Goal: Task Accomplishment & Management: Manage account settings

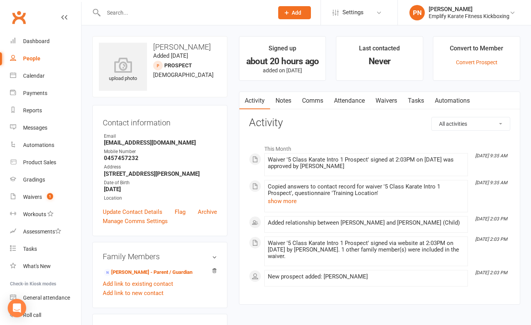
click at [171, 14] on input "text" at bounding box center [184, 12] width 167 height 11
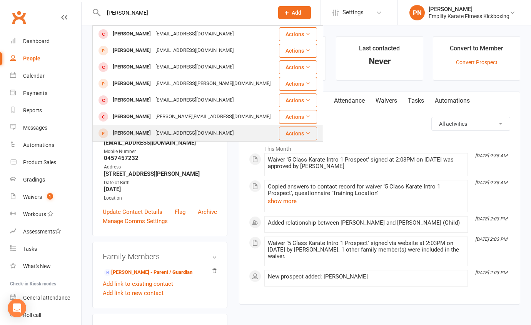
type input "[PERSON_NAME]"
click at [165, 136] on div "[EMAIL_ADDRESS][DOMAIN_NAME]" at bounding box center [194, 133] width 83 height 11
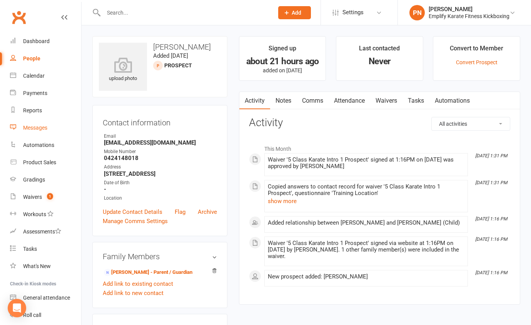
click at [34, 127] on div "Messages" at bounding box center [35, 128] width 24 height 6
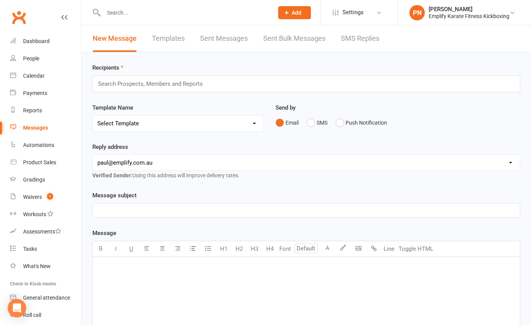
click at [125, 211] on p "﻿" at bounding box center [306, 210] width 418 height 9
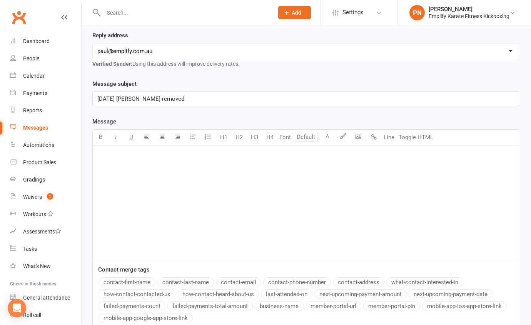
scroll to position [140, 0]
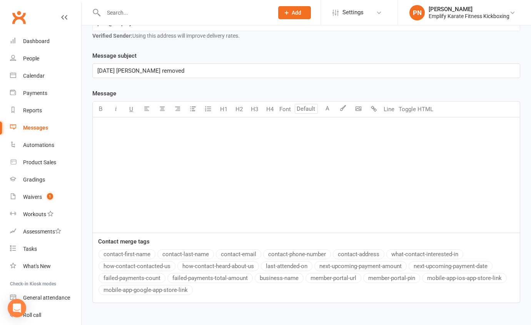
click at [127, 131] on p "﻿" at bounding box center [306, 127] width 418 height 9
click at [123, 255] on button "contact-first-name" at bounding box center [126, 254] width 57 height 10
click at [109, 137] on div "Hi ﻿ {contact-first-name}" at bounding box center [306, 174] width 427 height 115
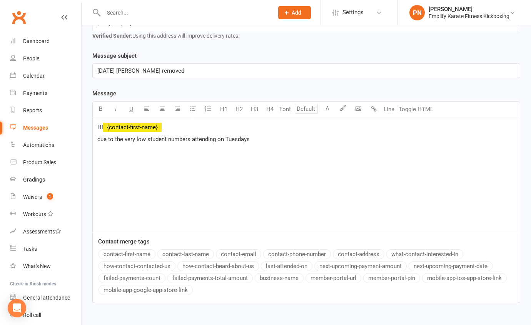
click at [100, 138] on span "due to the very low student numbers attending on Tuesdays" at bounding box center [173, 139] width 152 height 7
click at [257, 140] on p "Due to the very low student numbers attending on Tuesdays" at bounding box center [306, 139] width 418 height 9
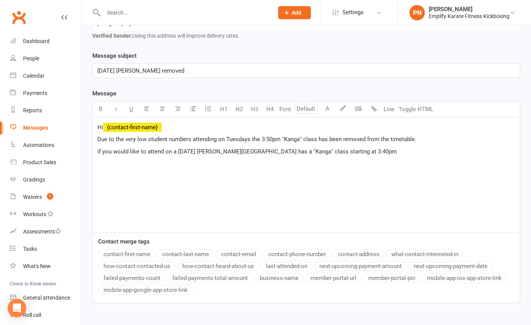
click at [98, 150] on span "if you would like to attend on a [DATE] [PERSON_NAME][GEOGRAPHIC_DATA] has a "K…" at bounding box center [246, 151] width 299 height 7
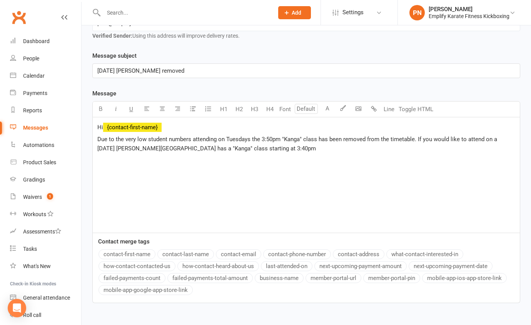
click at [269, 150] on p "Due to the very low student numbers attending on Tuesdays the 3:50pm "Kanga" cl…" at bounding box center [306, 144] width 418 height 18
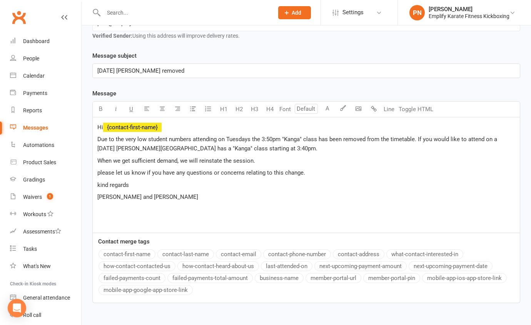
click at [342, 138] on span "Due to the very low student numbers attending on Tuesdays the 3:50pm "Kanga" cl…" at bounding box center [297, 144] width 401 height 16
click at [261, 180] on p "kind regards" at bounding box center [306, 184] width 418 height 9
drag, startPoint x: 454, startPoint y: 140, endPoint x: 456, endPoint y: 144, distance: 4.8
click at [454, 140] on span "Due to the very low student numbers attending on Tuesdays the 3:50pm "Kanga" cl…" at bounding box center [301, 144] width 408 height 16
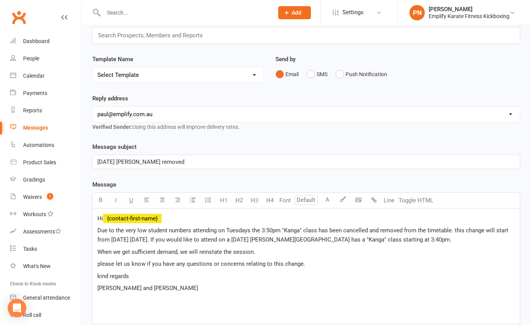
scroll to position [46, 0]
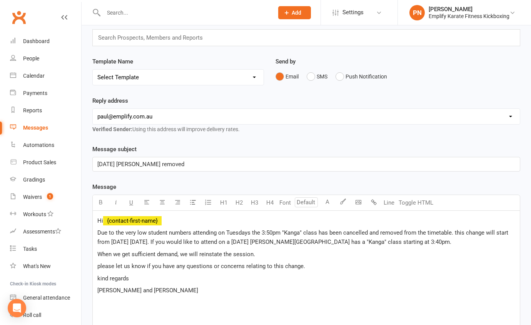
click at [129, 33] on input "text" at bounding box center [153, 38] width 113 height 10
paste input "[EMAIL_ADDRESS][DOMAIN_NAME]"
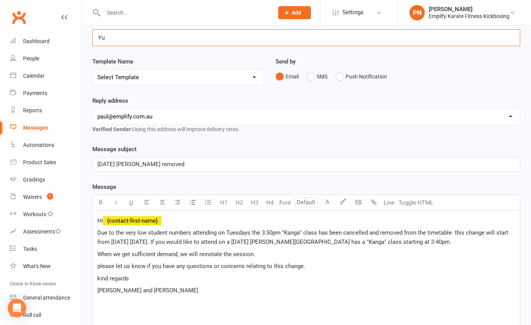
type input "Y"
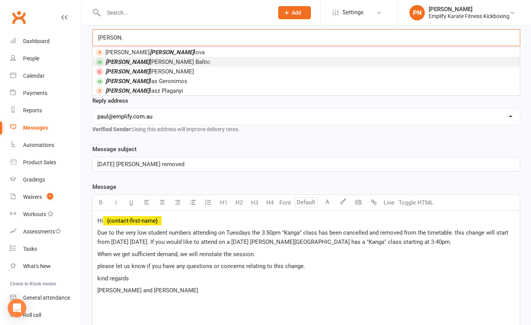
type input "[PERSON_NAME]"
click at [131, 61] on span "[PERSON_NAME]" at bounding box center [157, 61] width 105 height 7
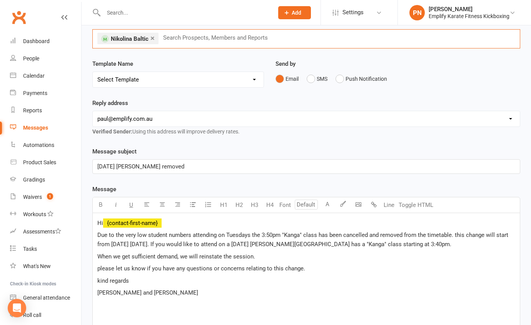
click at [63, 4] on nav "Clubworx Dashboard People Calendar Payments Reports Messages Automations Produc…" at bounding box center [41, 164] width 82 height 325
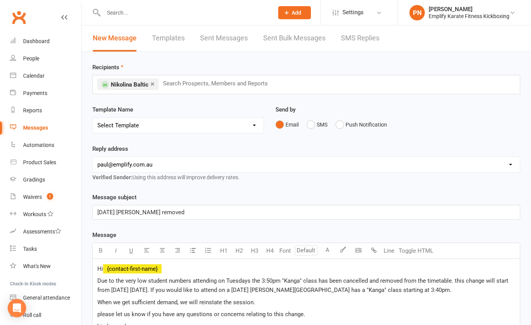
scroll to position [0, 0]
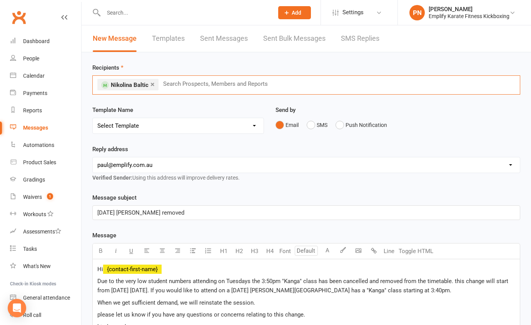
click at [172, 83] on input "text" at bounding box center [218, 84] width 113 height 10
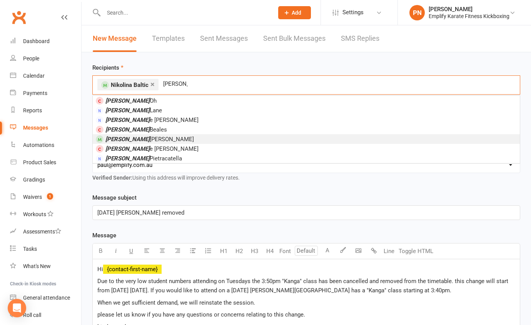
type input "[PERSON_NAME]"
click at [145, 140] on li "[PERSON_NAME]" at bounding box center [306, 139] width 427 height 10
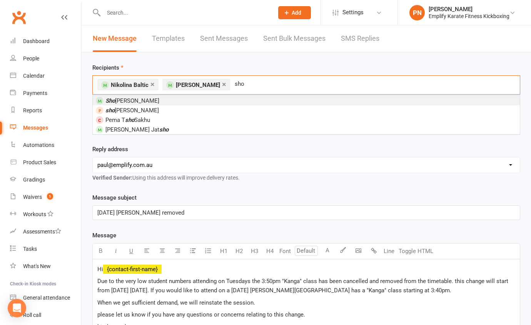
type input "sho"
click at [138, 102] on span "[PERSON_NAME]" at bounding box center [132, 100] width 54 height 7
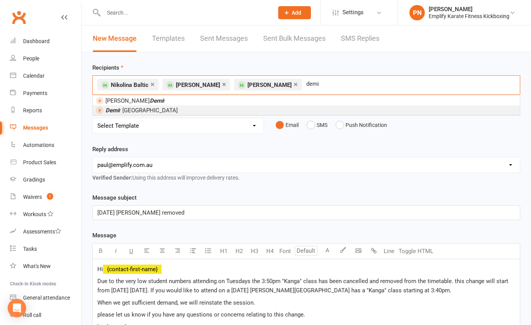
type input "demi"
click at [141, 111] on span "[PERSON_NAME]" at bounding box center [141, 110] width 72 height 7
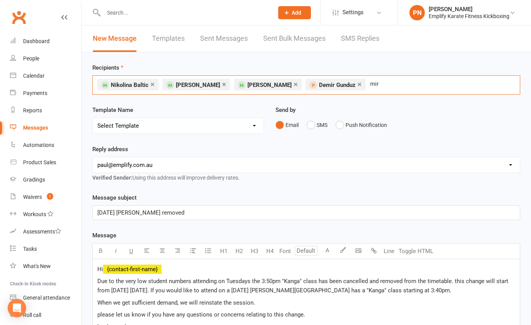
click at [384, 85] on div "× [PERSON_NAME] × [PERSON_NAME] × [PERSON_NAME] × [PERSON_NAME] [PERSON_NAME]" at bounding box center [306, 84] width 428 height 19
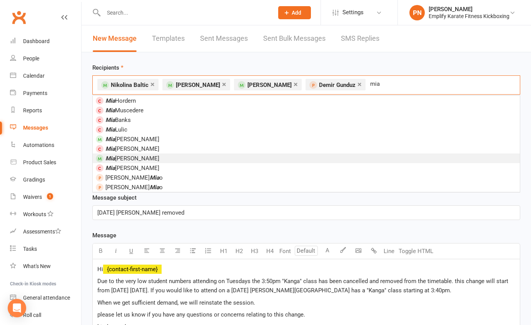
type input "mia"
click at [140, 158] on span "[PERSON_NAME]" at bounding box center [132, 158] width 54 height 7
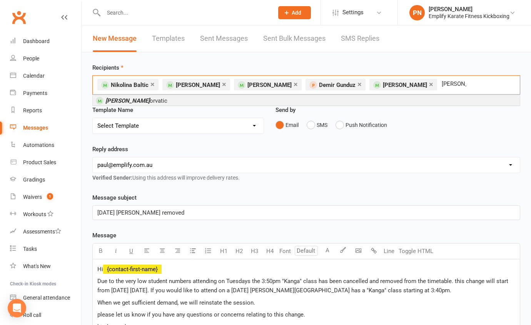
type input "[PERSON_NAME]"
click at [131, 98] on span "[PERSON_NAME]" at bounding box center [136, 100] width 62 height 7
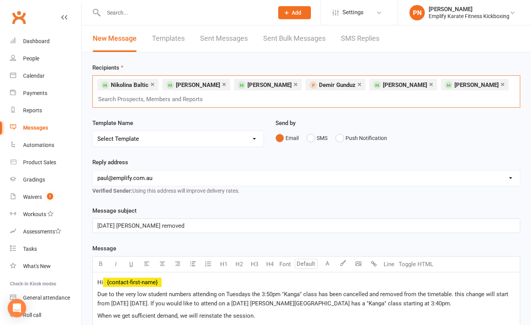
click at [156, 98] on input "text" at bounding box center [153, 99] width 113 height 10
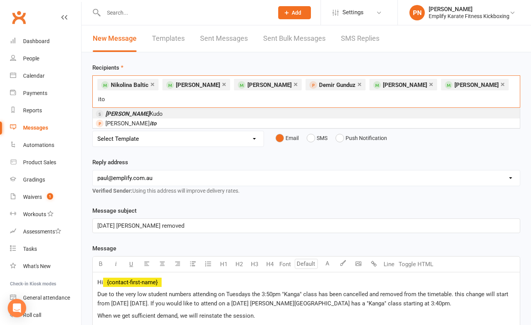
type input "ito"
click at [156, 109] on li "[PERSON_NAME]" at bounding box center [306, 114] width 427 height 10
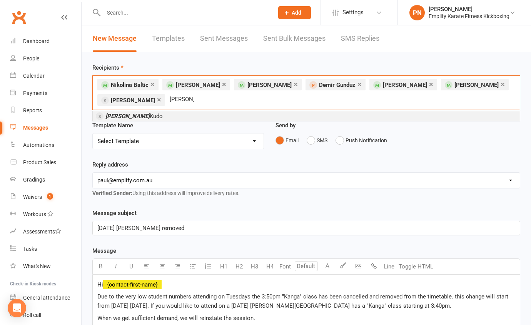
type input "[PERSON_NAME]"
click at [113, 118] on em "[PERSON_NAME]" at bounding box center [127, 116] width 44 height 7
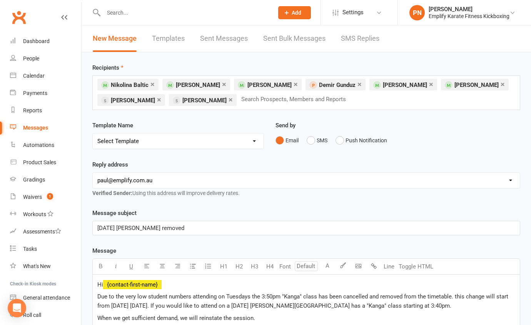
click at [182, 228] on p "[DATE] [PERSON_NAME] removed" at bounding box center [306, 227] width 418 height 9
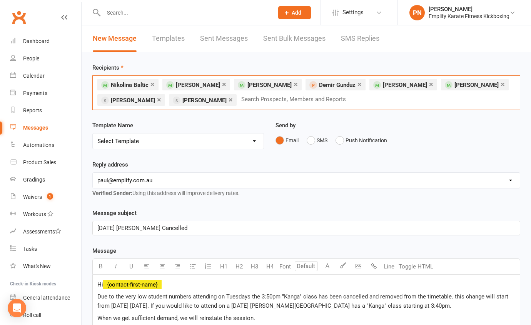
click at [240, 100] on input "text" at bounding box center [296, 99] width 113 height 10
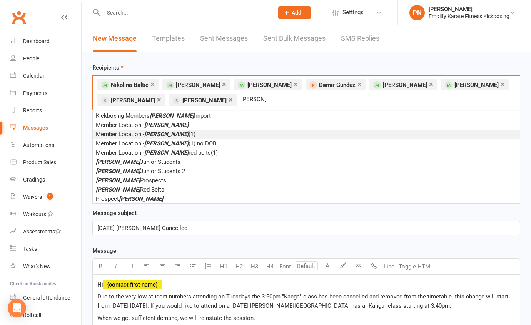
type input "[PERSON_NAME]"
click at [154, 131] on em "[PERSON_NAME]" at bounding box center [166, 134] width 44 height 7
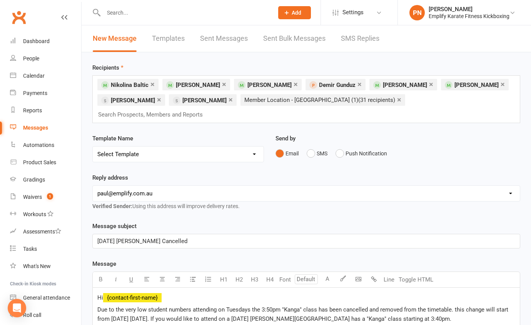
click at [150, 85] on link "×" at bounding box center [152, 84] width 4 height 12
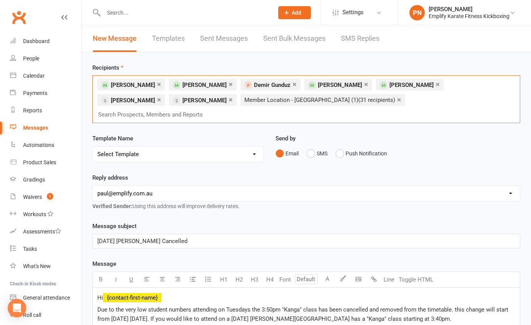
click at [157, 85] on link "×" at bounding box center [159, 84] width 4 height 12
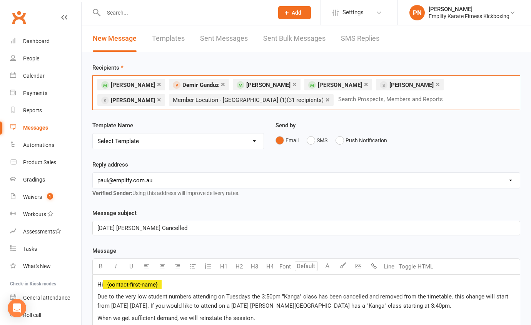
click at [157, 83] on link "×" at bounding box center [159, 84] width 4 height 12
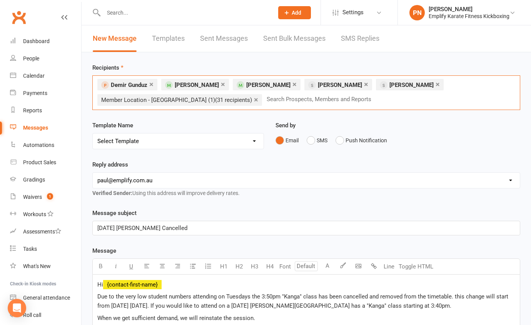
click at [221, 84] on link "×" at bounding box center [223, 84] width 4 height 12
click at [221, 85] on link "×" at bounding box center [223, 84] width 4 height 12
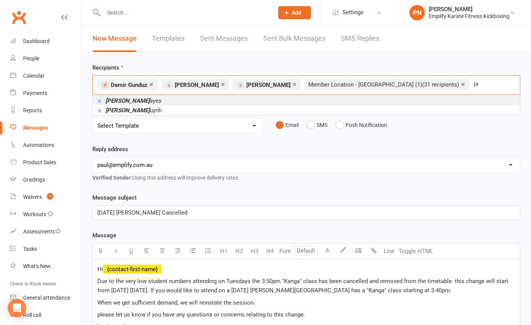
type input "j"
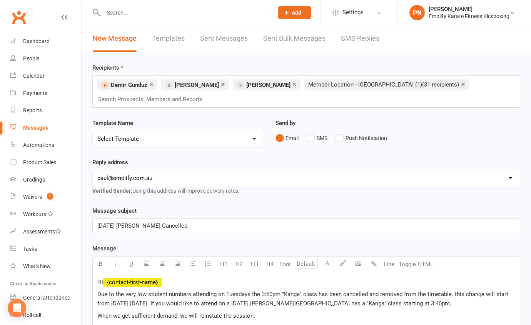
click at [235, 170] on select "[EMAIL_ADDRESS][DOMAIN_NAME] [PERSON_NAME][EMAIL_ADDRESS][DOMAIN_NAME] [EMAIL_A…" at bounding box center [306, 177] width 427 height 15
click at [93, 170] on select "[EMAIL_ADDRESS][DOMAIN_NAME] [PERSON_NAME][EMAIL_ADDRESS][DOMAIN_NAME] [EMAIL_A…" at bounding box center [306, 177] width 427 height 15
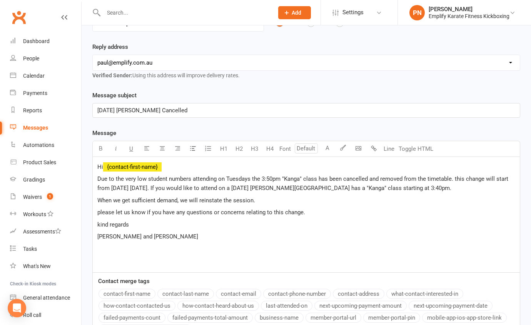
scroll to position [105, 0]
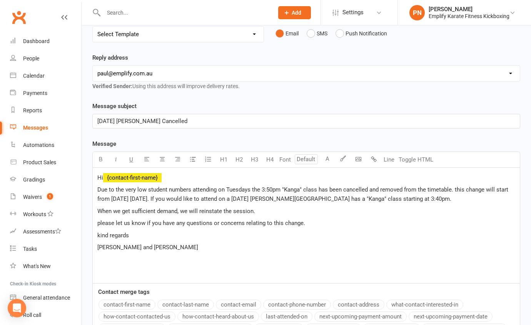
click at [100, 220] on span "please let us know if you have any questions or concerns relating to this chang…" at bounding box center [201, 223] width 208 height 7
drag, startPoint x: 456, startPoint y: 174, endPoint x: 459, endPoint y: 184, distance: 10.4
click at [456, 186] on span "Due to the very low student numbers attending on Tuesdays the 3:50pm "Kanga" cl…" at bounding box center [303, 194] width 412 height 16
click at [100, 232] on span "kind regards" at bounding box center [113, 235] width 32 height 7
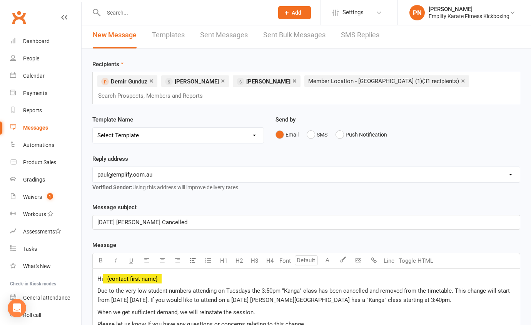
scroll to position [0, 0]
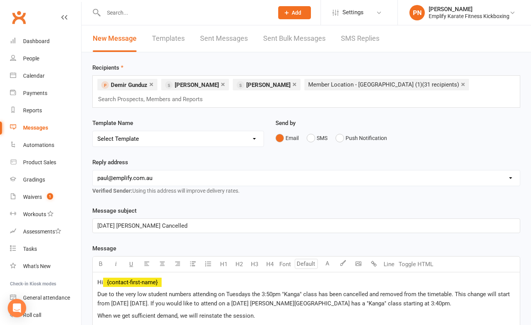
click at [422, 84] on span "(31 recipients)" at bounding box center [440, 84] width 37 height 7
click at [322, 158] on div "Reply address [EMAIL_ADDRESS][DOMAIN_NAME] [PERSON_NAME][EMAIL_ADDRESS][DOMAIN_…" at bounding box center [306, 177] width 428 height 38
click at [210, 94] on input "text" at bounding box center [153, 99] width 113 height 10
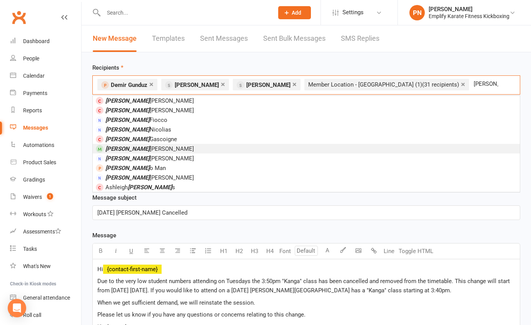
type input "[PERSON_NAME]"
click at [179, 152] on li "[PERSON_NAME]" at bounding box center [306, 149] width 427 height 10
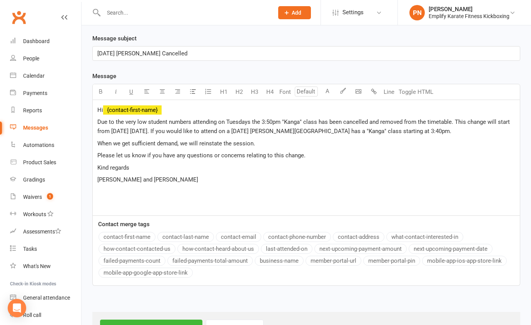
scroll to position [201, 0]
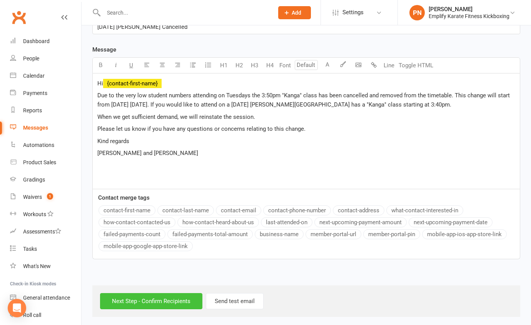
click at [162, 293] on input "Next Step - Confirm Recipients" at bounding box center [151, 301] width 102 height 16
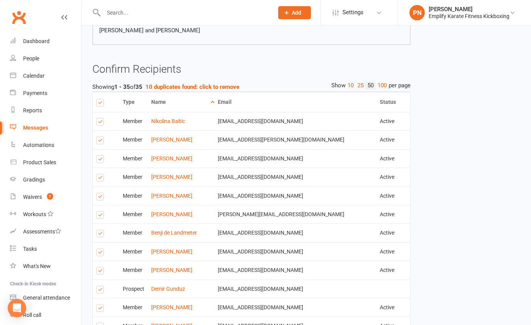
scroll to position [210, 0]
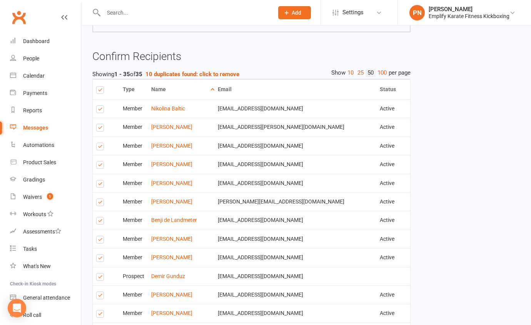
click at [100, 203] on label at bounding box center [101, 203] width 10 height 0
click at [100, 199] on input "checkbox" at bounding box center [98, 199] width 5 height 0
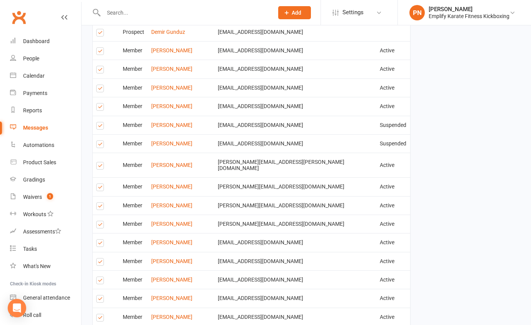
scroll to position [454, 0]
click at [102, 188] on label at bounding box center [101, 188] width 10 height 0
click at [101, 183] on input "checkbox" at bounding box center [98, 183] width 5 height 0
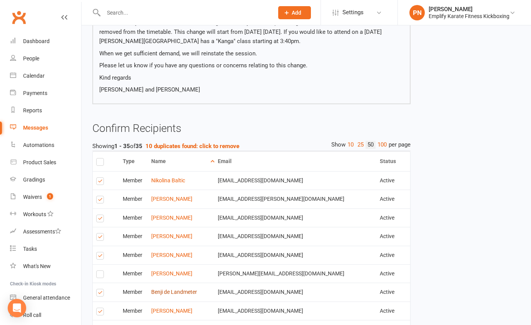
scroll to position [137, 0]
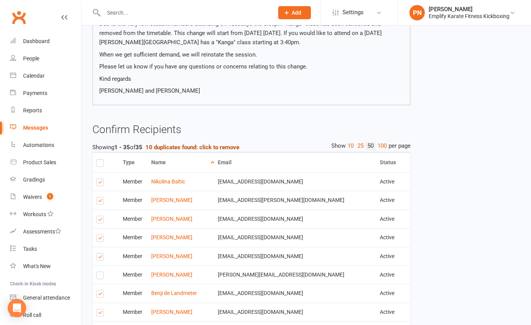
click at [208, 144] on strong "10 duplicates found: click to remove" at bounding box center [192, 147] width 94 height 7
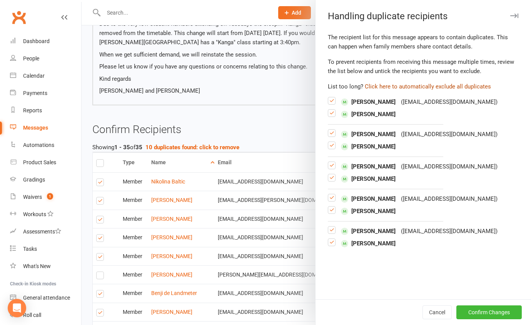
click at [399, 85] on button "Click here to automatically exclude all duplicates" at bounding box center [428, 86] width 126 height 9
click at [472, 312] on button "Confirm Changes" at bounding box center [488, 312] width 65 height 14
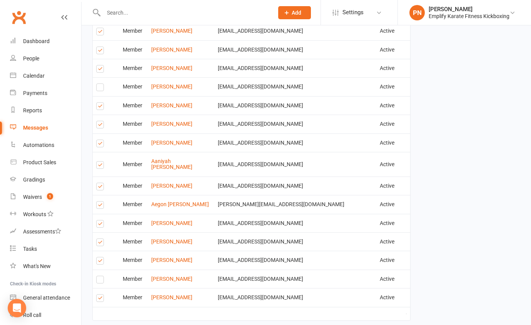
scroll to position [696, 0]
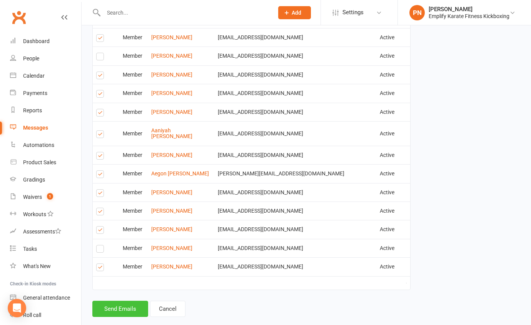
click at [135, 301] on button "Send Emails" at bounding box center [120, 309] width 56 height 16
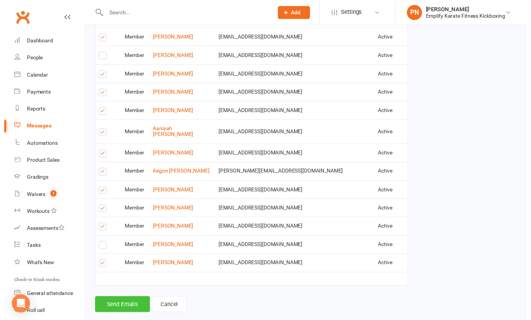
scroll to position [692, 0]
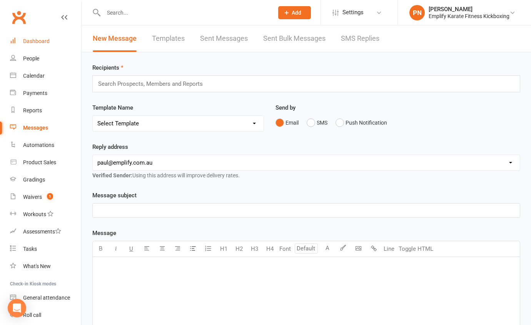
click at [46, 43] on div "Dashboard" at bounding box center [36, 41] width 27 height 6
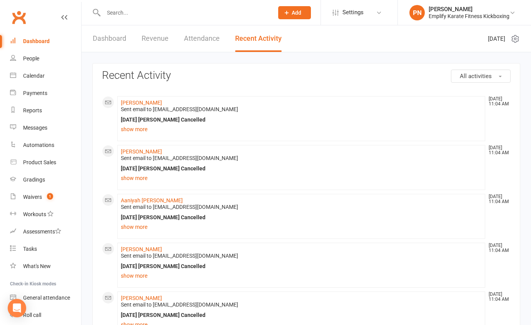
click at [123, 12] on input "text" at bounding box center [184, 12] width 167 height 11
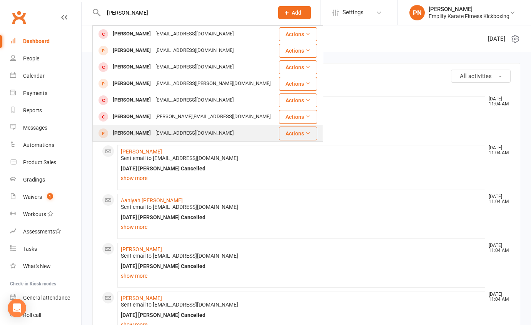
type input "[PERSON_NAME]"
click at [145, 133] on div "[PERSON_NAME]" at bounding box center [131, 133] width 43 height 11
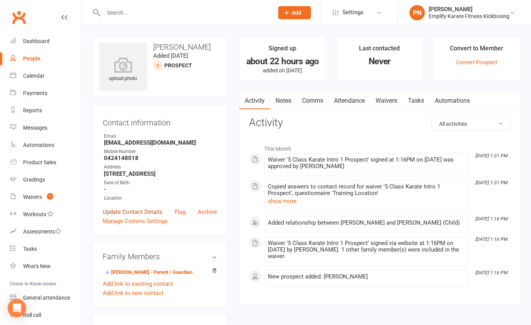
click at [127, 212] on link "Update Contact Details" at bounding box center [133, 211] width 60 height 9
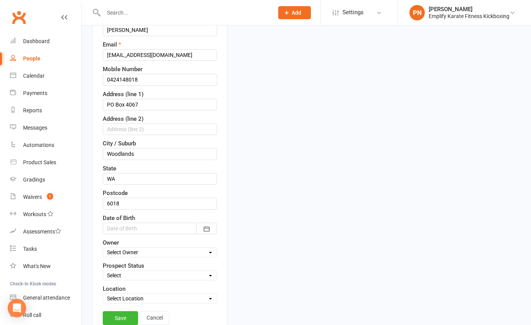
scroll to position [141, 0]
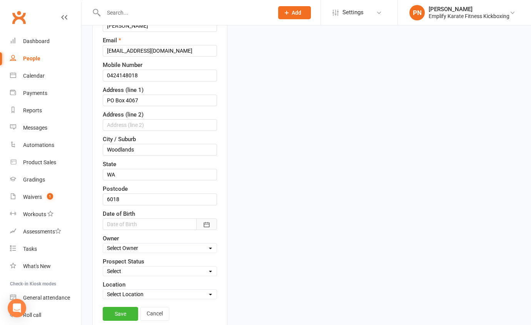
click at [201, 225] on button "button" at bounding box center [206, 224] width 21 height 12
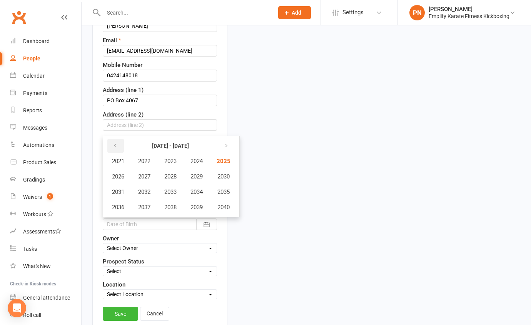
click at [117, 144] on button "button" at bounding box center [115, 146] width 17 height 14
click at [205, 202] on button "2019" at bounding box center [196, 207] width 25 height 15
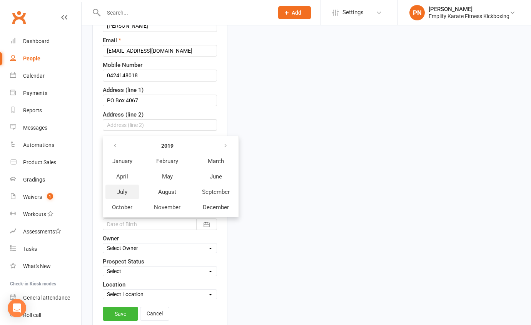
click at [135, 188] on button "July" at bounding box center [121, 192] width 33 height 15
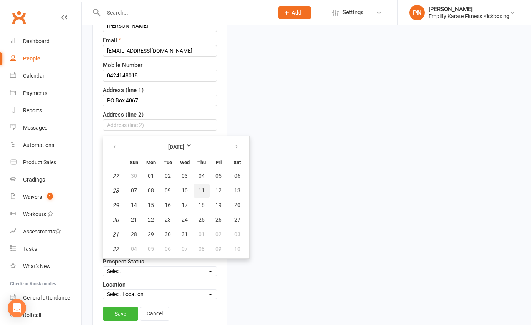
click at [200, 188] on span "11" at bounding box center [201, 190] width 6 height 6
type input "[DATE]"
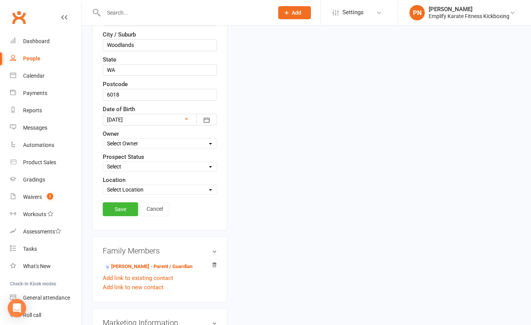
scroll to position [281, 0]
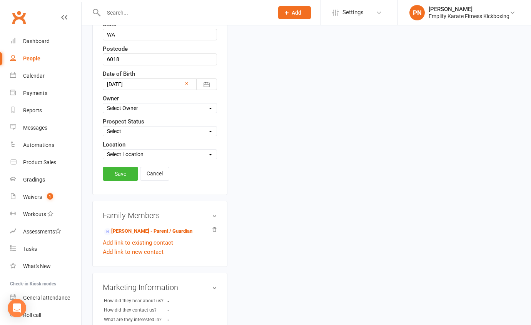
click at [112, 152] on select "Select Location [PERSON_NAME][GEOGRAPHIC_DATA] [PERSON_NAME]" at bounding box center [159, 154] width 113 height 8
select select "2"
click at [103, 150] on select "Select Location [PERSON_NAME][GEOGRAPHIC_DATA] [PERSON_NAME]" at bounding box center [159, 154] width 113 height 8
click at [119, 176] on link "Save" at bounding box center [120, 174] width 35 height 14
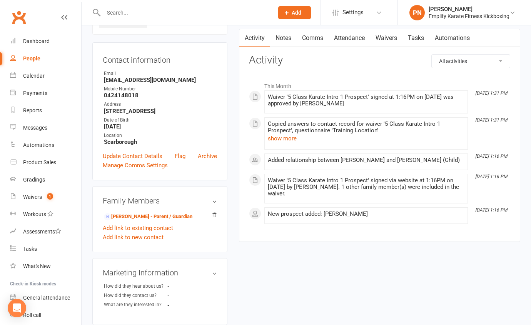
scroll to position [70, 0]
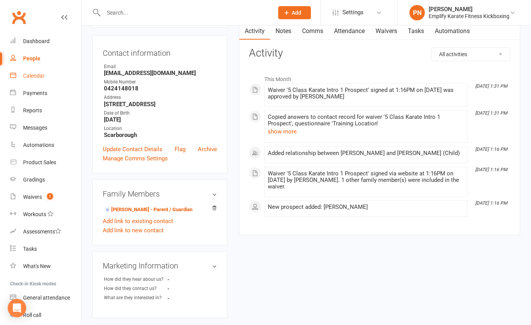
click at [35, 79] on div "Calendar" at bounding box center [34, 76] width 22 height 6
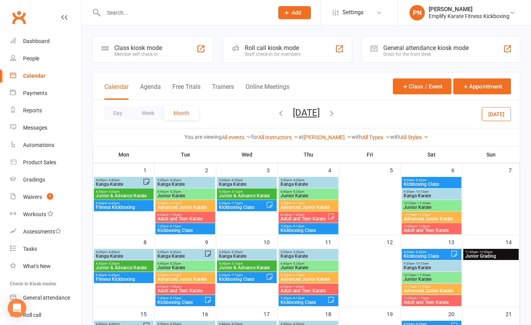
click at [304, 138] on strong "at" at bounding box center [301, 137] width 5 height 6
click at [324, 135] on link "[PERSON_NAME]" at bounding box center [328, 137] width 48 height 6
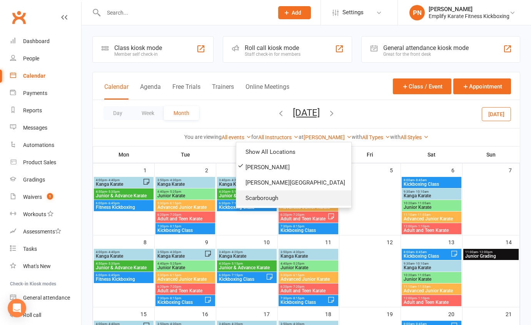
click at [290, 198] on link "Scarborough" at bounding box center [293, 197] width 115 height 15
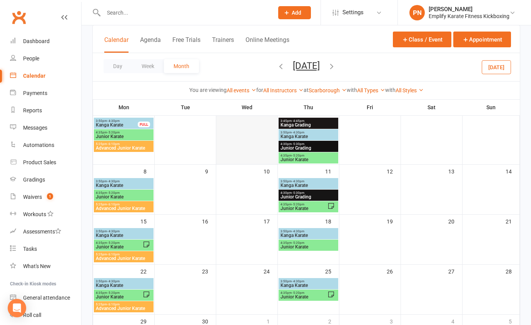
scroll to position [70, 0]
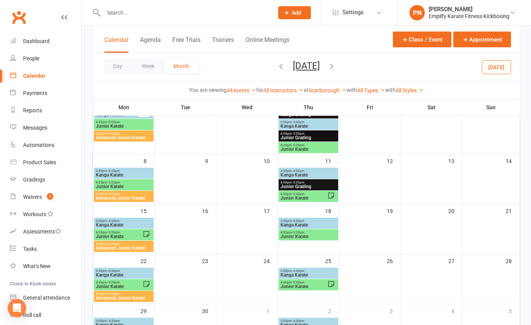
click at [336, 64] on icon "button" at bounding box center [331, 66] width 8 height 8
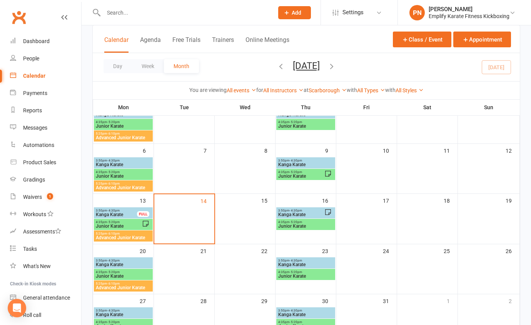
click at [120, 264] on span "Kanga Karate" at bounding box center [123, 264] width 56 height 5
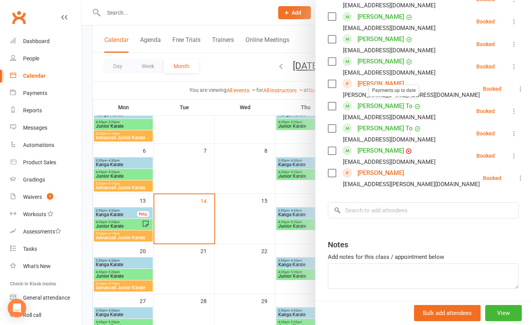
scroll to position [525, 0]
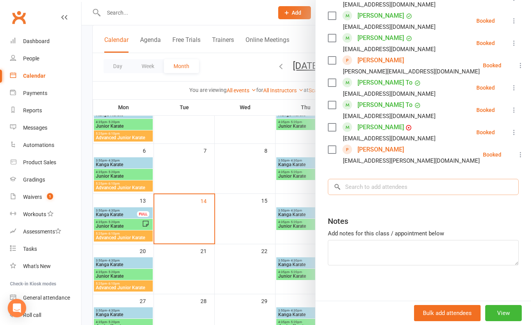
click at [374, 188] on input "search" at bounding box center [423, 187] width 191 height 16
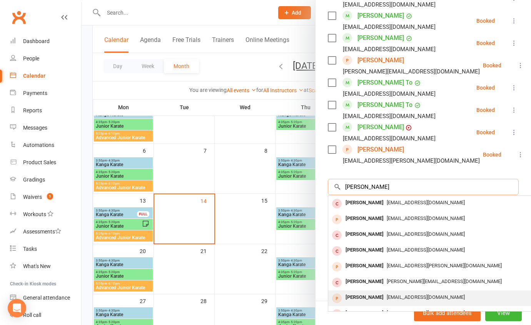
type input "[PERSON_NAME]"
click at [387, 294] on span "[EMAIL_ADDRESS][DOMAIN_NAME]" at bounding box center [426, 297] width 78 height 6
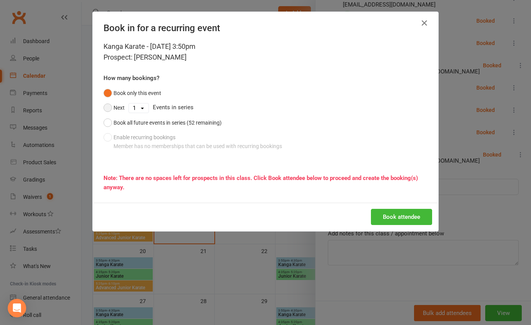
click at [108, 108] on button "Next" at bounding box center [113, 107] width 21 height 15
click at [131, 108] on select "1 2 3 4 5 6 7 8 9 10 11 12 13 14 15 16 17 18 19 20 21 22 23 24 25 26 27 28 29 3…" at bounding box center [139, 107] width 20 height 9
select select "4"
click at [129, 103] on select "1 2 3 4 5 6 7 8 9 10 11 12 13 14 15 16 17 18 19 20 21 22 23 24 25 26 27 28 29 3…" at bounding box center [139, 107] width 20 height 9
click at [420, 219] on button "Book attendee" at bounding box center [401, 217] width 61 height 16
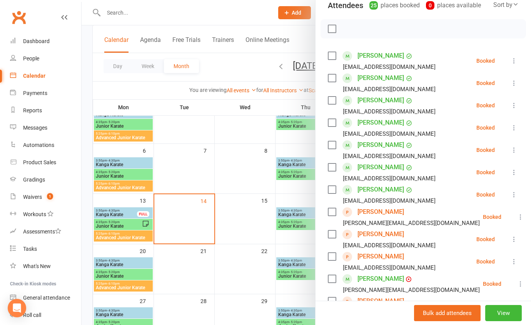
scroll to position [93, 0]
click at [228, 218] on div at bounding box center [306, 162] width 449 height 325
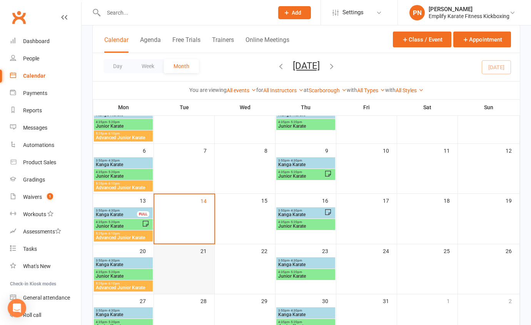
click at [199, 276] on div at bounding box center [184, 275] width 59 height 35
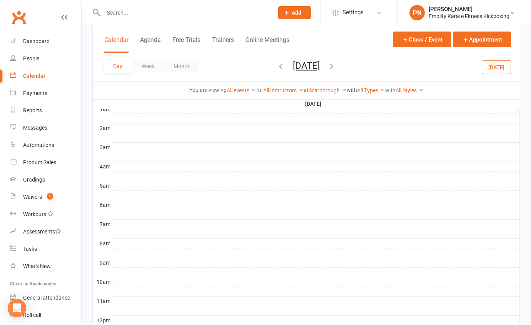
scroll to position [0, 0]
click at [175, 65] on button "Month" at bounding box center [181, 66] width 35 height 14
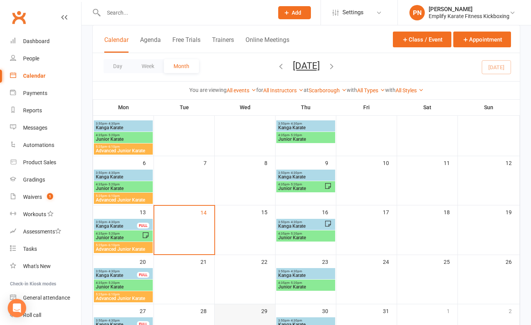
scroll to position [53, 0]
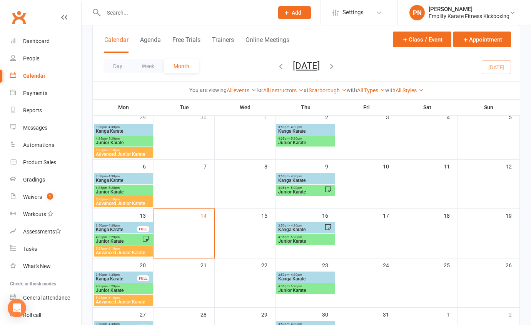
click at [118, 230] on span "Kanga Karate" at bounding box center [116, 229] width 42 height 5
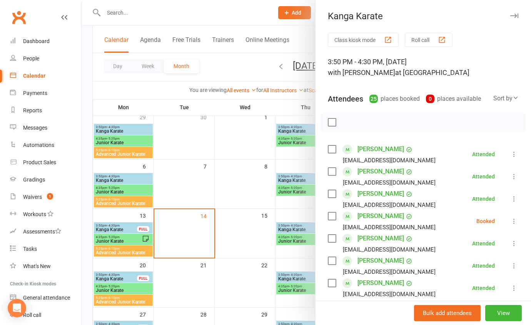
click at [120, 277] on div at bounding box center [306, 162] width 449 height 325
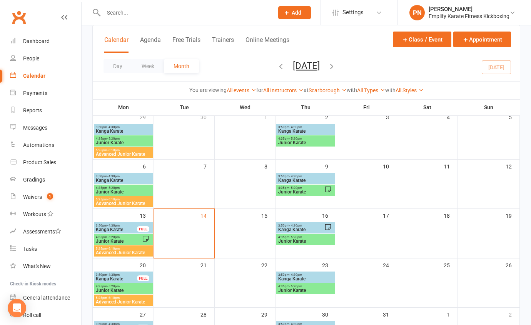
click at [120, 277] on span "Kanga Karate" at bounding box center [116, 279] width 42 height 5
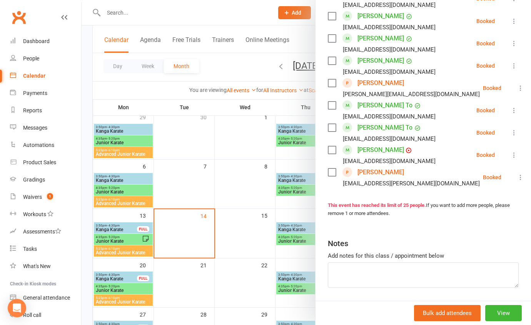
scroll to position [548, 0]
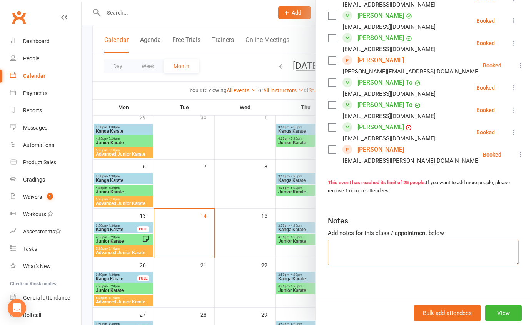
click at [352, 241] on textarea at bounding box center [423, 252] width 191 height 25
type textarea "[PERSON_NAME] 1st class"
click at [246, 245] on div at bounding box center [306, 162] width 449 height 325
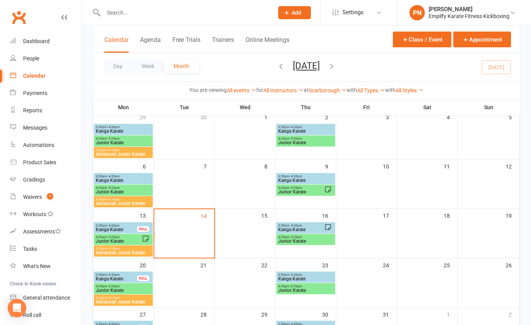
click at [122, 279] on span "Kanga Karate" at bounding box center [116, 279] width 42 height 5
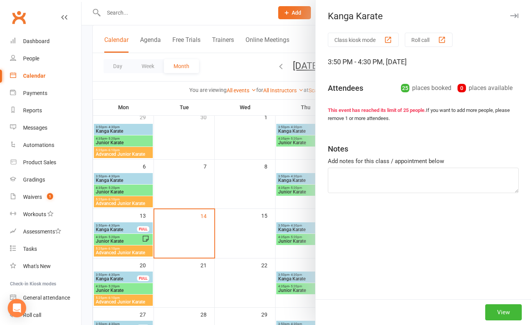
type textarea "[PERSON_NAME] 1st class"
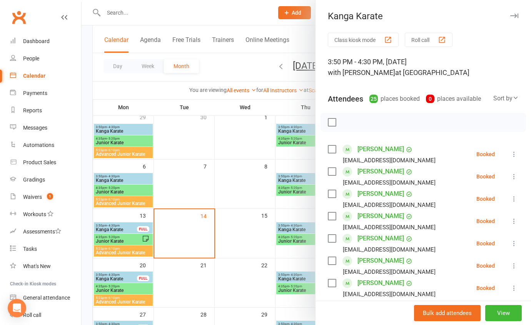
click at [510, 158] on icon at bounding box center [514, 154] width 8 height 8
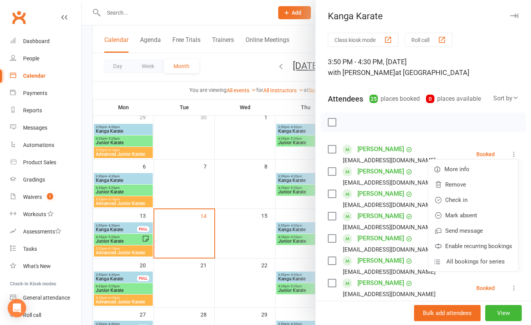
click at [369, 155] on link "[PERSON_NAME]" at bounding box center [380, 149] width 47 height 12
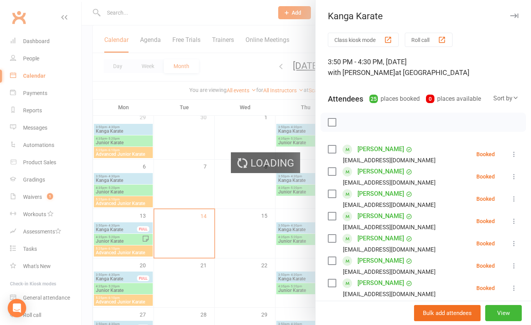
click at [370, 155] on link "[PERSON_NAME]" at bounding box center [380, 149] width 47 height 12
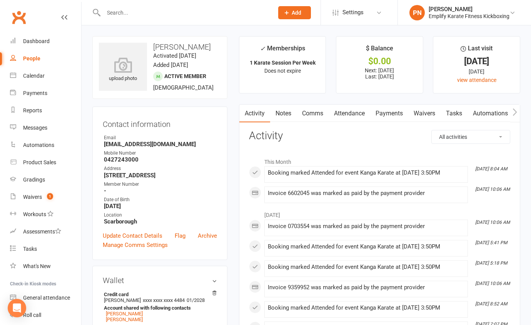
click at [396, 114] on link "Payments" at bounding box center [389, 114] width 38 height 18
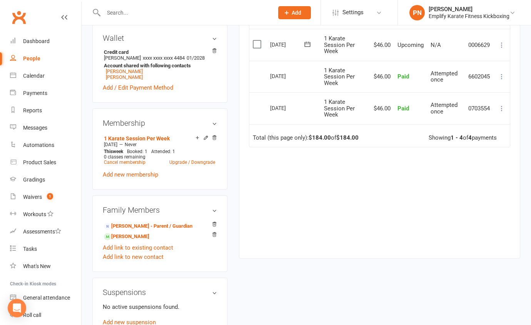
scroll to position [245, 0]
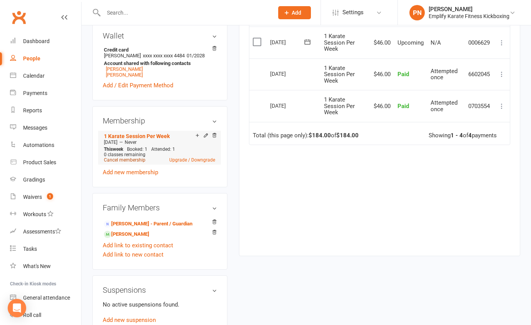
click at [127, 163] on link "Cancel membership" at bounding box center [125, 159] width 42 height 5
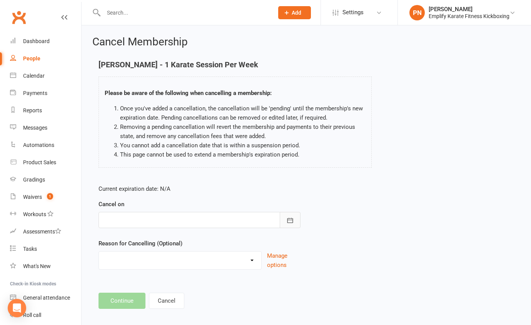
click at [288, 220] on icon "button" at bounding box center [290, 221] width 8 height 8
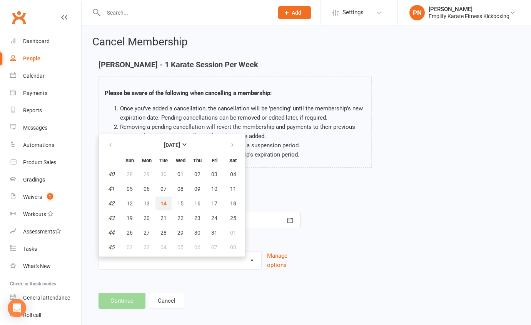
click at [159, 201] on button "14" at bounding box center [163, 204] width 16 height 14
type input "[DATE]"
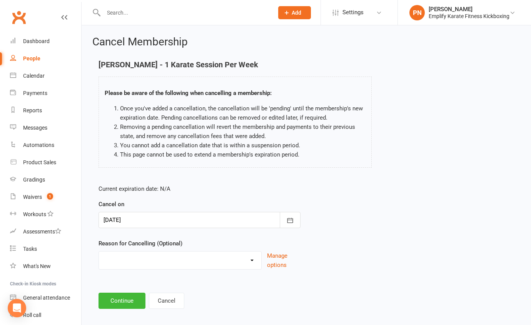
click at [143, 266] on select "Break and return downgrade Holiday Injury Life issues Lost interest Money Movin…" at bounding box center [180, 259] width 162 height 15
select select "5"
click at [99, 252] on select "Break and return downgrade Holiday Injury Life issues Lost interest Money Movin…" at bounding box center [180, 259] width 162 height 15
click at [135, 299] on button "Continue" at bounding box center [121, 301] width 47 height 16
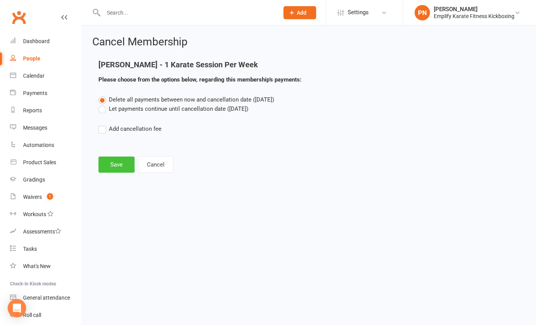
click at [125, 162] on button "Save" at bounding box center [116, 165] width 36 height 16
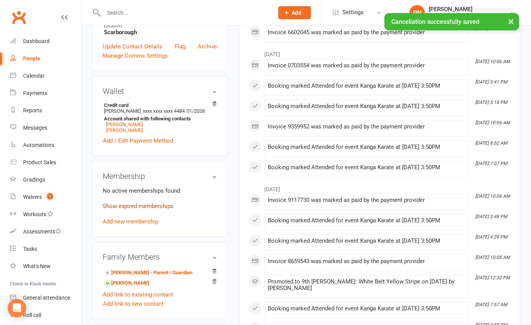
scroll to position [210, 0]
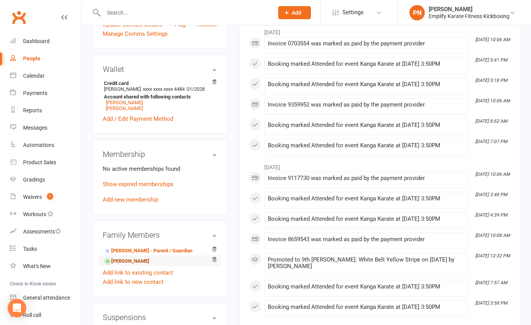
click at [132, 265] on link "[PERSON_NAME]" at bounding box center [126, 261] width 45 height 8
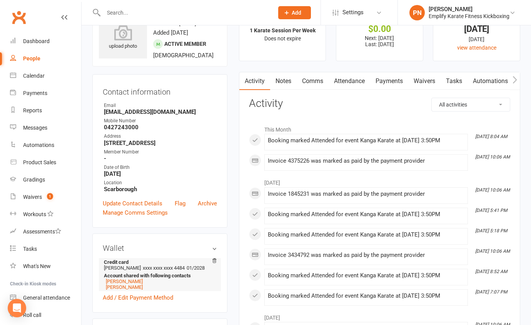
scroll to position [210, 0]
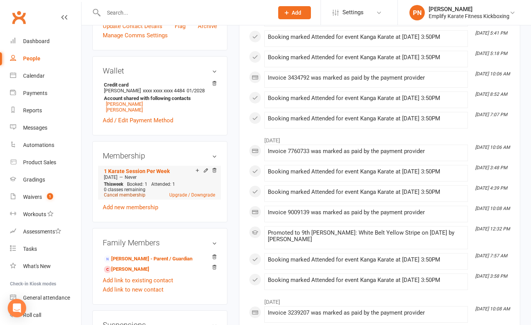
click at [125, 198] on link "Cancel membership" at bounding box center [125, 194] width 42 height 5
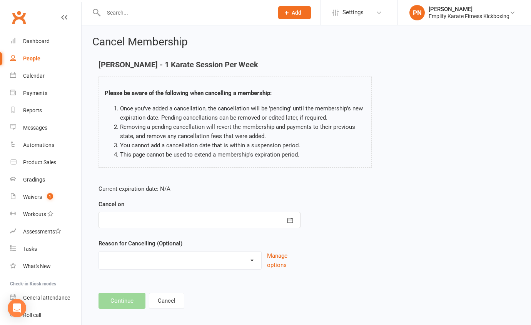
click at [204, 217] on div at bounding box center [199, 220] width 202 height 16
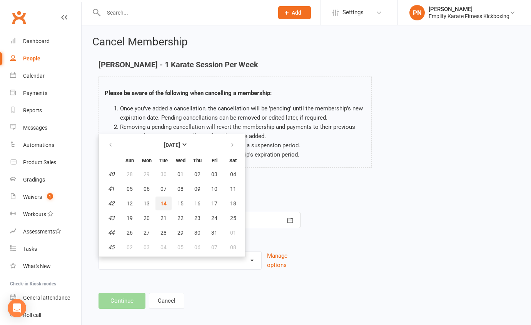
click at [167, 205] on button "14" at bounding box center [163, 204] width 16 height 14
type input "[DATE]"
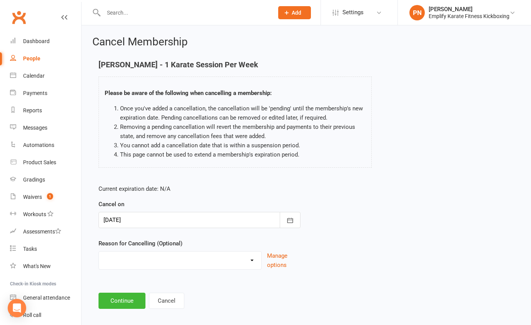
click at [158, 254] on select "Break and return downgrade Holiday Injury Life issues Lost interest Money Movin…" at bounding box center [180, 259] width 162 height 15
select select "5"
click at [99, 252] on select "Break and return downgrade Holiday Injury Life issues Lost interest Money Movin…" at bounding box center [180, 259] width 162 height 15
click at [128, 302] on button "Continue" at bounding box center [121, 301] width 47 height 16
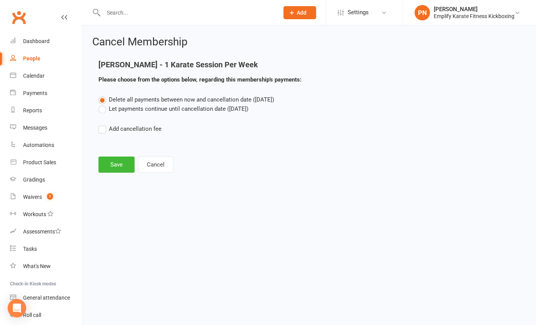
click at [103, 109] on label "Let payments continue until cancellation date ([DATE])" at bounding box center [173, 108] width 150 height 9
click at [103, 104] on input "Let payments continue until cancellation date ([DATE])" at bounding box center [100, 104] width 5 height 0
click at [124, 167] on button "Save" at bounding box center [116, 165] width 36 height 16
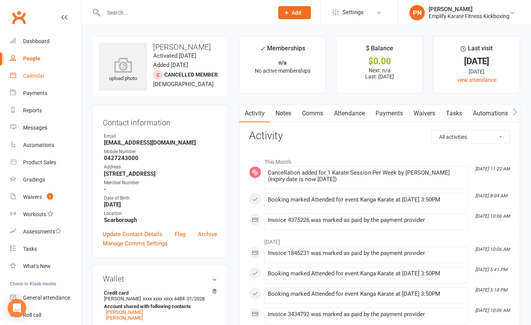
click at [40, 73] on div "Calendar" at bounding box center [34, 76] width 22 height 6
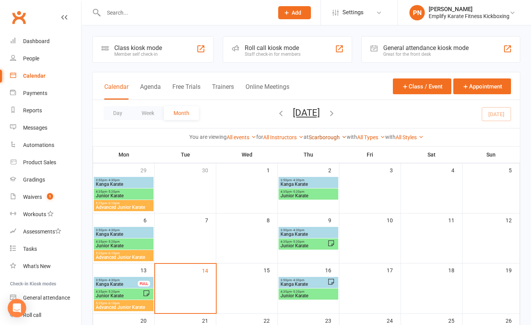
click at [328, 136] on link "Scarborough" at bounding box center [328, 137] width 38 height 6
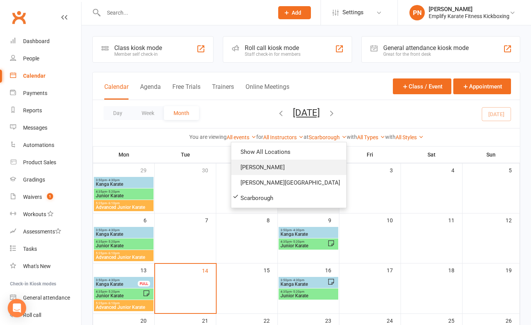
click at [309, 167] on link "[PERSON_NAME]" at bounding box center [288, 167] width 115 height 15
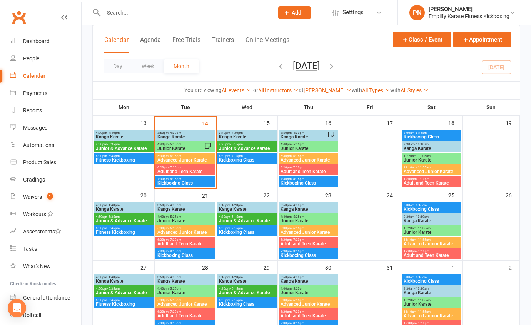
scroll to position [210, 0]
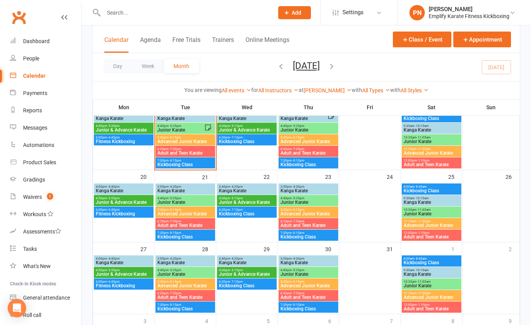
click at [173, 188] on span "Kanga Karate" at bounding box center [185, 190] width 57 height 5
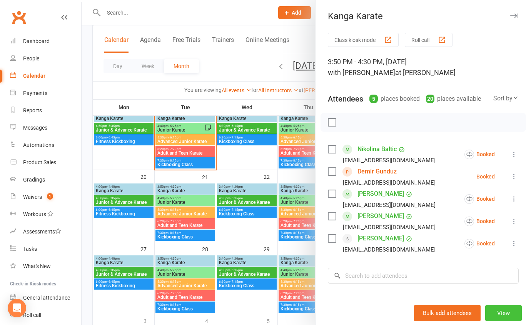
click at [500, 310] on button "View" at bounding box center [503, 313] width 37 height 16
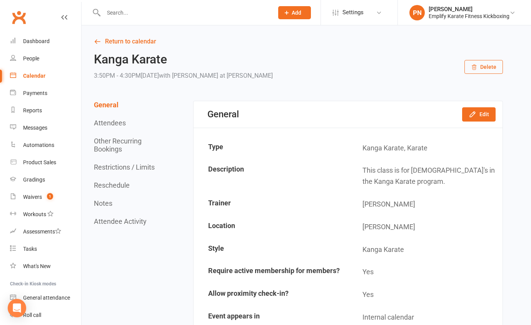
click at [483, 67] on button "Delete" at bounding box center [483, 67] width 38 height 14
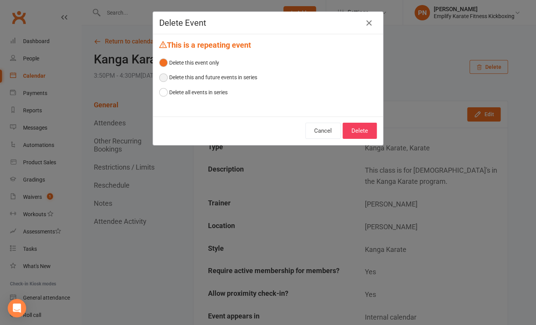
click at [162, 80] on button "Delete this and future events in series" at bounding box center [208, 77] width 98 height 15
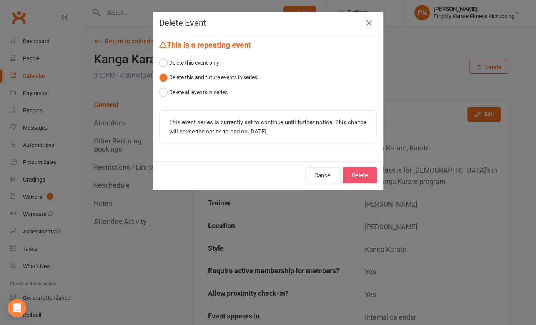
click at [363, 180] on button "Delete" at bounding box center [360, 175] width 34 height 16
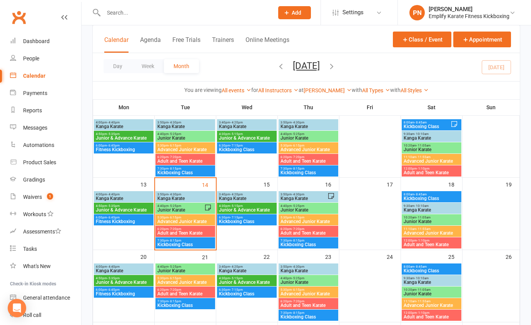
scroll to position [175, 0]
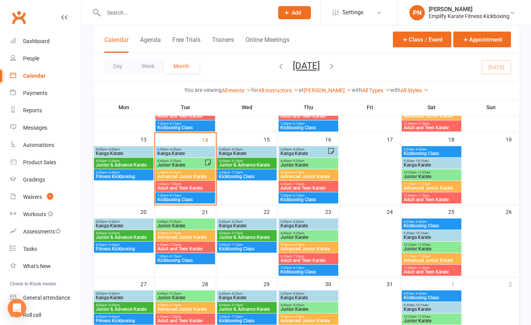
click at [189, 150] on span "3:50pm - 4:30pm" at bounding box center [185, 149] width 57 height 3
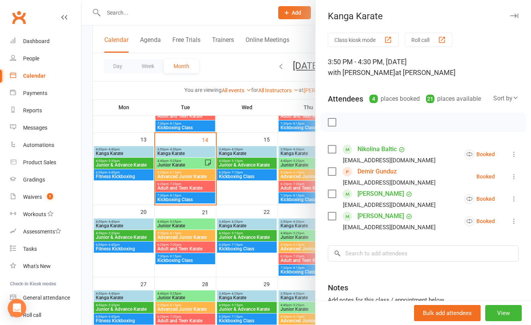
click at [250, 149] on div at bounding box center [306, 162] width 449 height 325
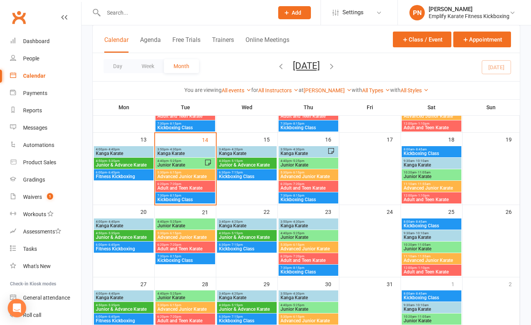
click at [250, 149] on span "3:40pm - 4:20pm" at bounding box center [246, 149] width 57 height 3
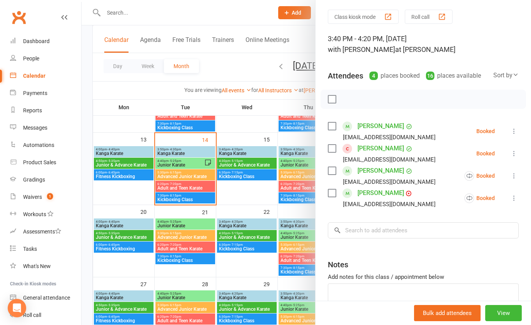
scroll to position [70, 0]
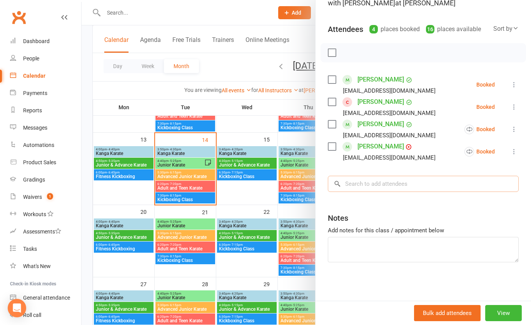
click at [356, 192] on input "search" at bounding box center [423, 184] width 191 height 16
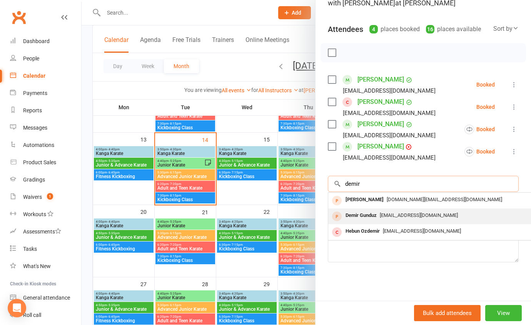
type input "demir"
click at [369, 221] on div "Demir Gunduz" at bounding box center [360, 215] width 37 height 11
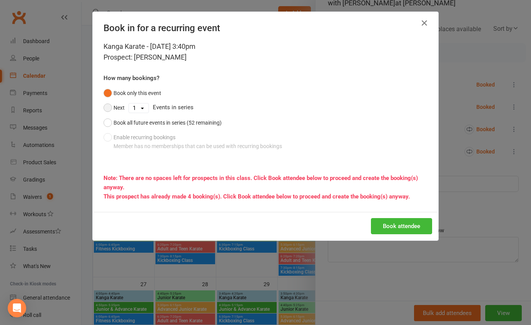
click at [106, 111] on button "Next" at bounding box center [113, 107] width 21 height 15
click at [131, 108] on select "1 2 3 4 5 6 7 8 9 10 11 12 13 14 15 16 17 18 19 20 21 22 23 24 25 26 27 28 29 3…" at bounding box center [139, 107] width 20 height 9
select select "4"
click at [129, 103] on select "1 2 3 4 5 6 7 8 9 10 11 12 13 14 15 16 17 18 19 20 21 22 23 24 25 26 27 28 29 3…" at bounding box center [139, 107] width 20 height 9
click at [407, 225] on button "Book attendee" at bounding box center [401, 226] width 61 height 16
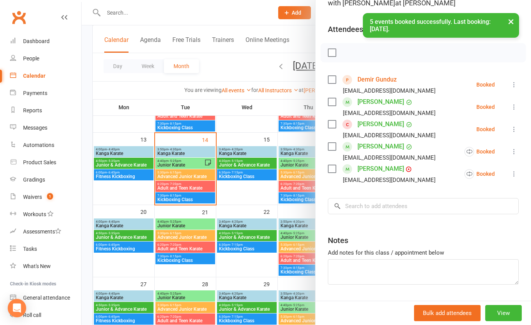
click at [373, 86] on link "Demir Gunduz" at bounding box center [376, 79] width 39 height 12
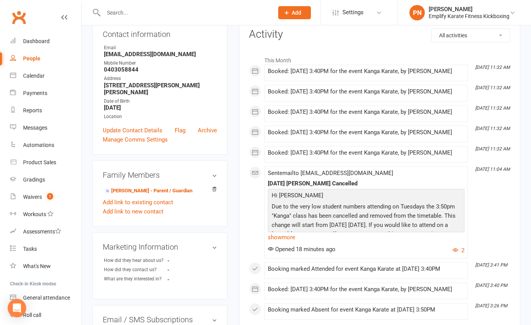
scroll to position [140, 0]
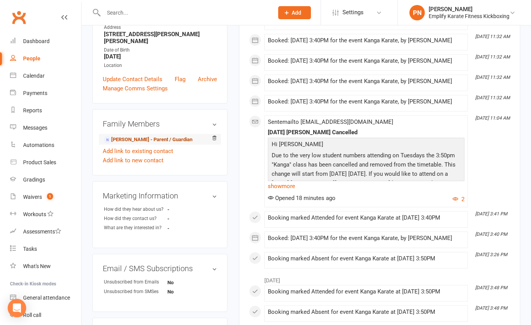
click at [148, 136] on link "[PERSON_NAME] - Parent / Guardian" at bounding box center [148, 140] width 88 height 8
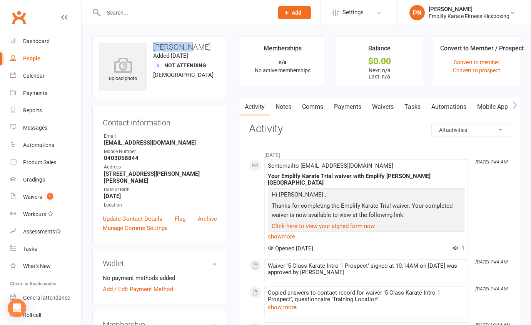
drag, startPoint x: 151, startPoint y: 47, endPoint x: 184, endPoint y: 40, distance: 33.6
click at [184, 40] on div "upload photo [PERSON_NAME] Added [DATE] Not Attending [DEMOGRAPHIC_DATA]" at bounding box center [159, 66] width 135 height 61
copy h3 "[PERSON_NAME]"
click at [31, 75] on div "Calendar" at bounding box center [34, 76] width 22 height 6
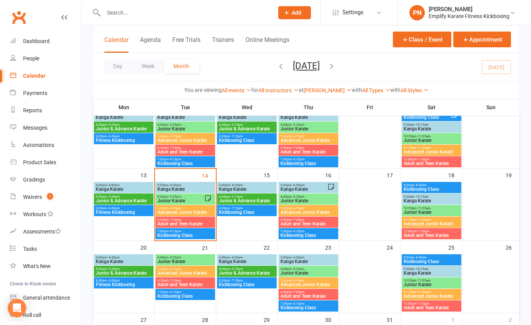
scroll to position [140, 0]
